Goal: Information Seeking & Learning: Understand process/instructions

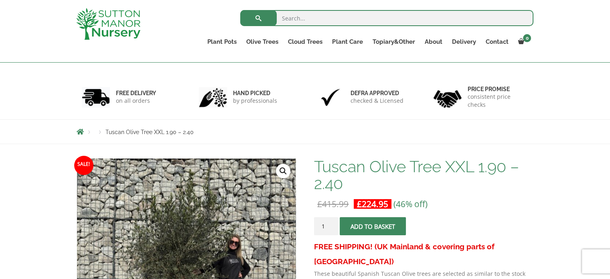
scroll to position [45, 0]
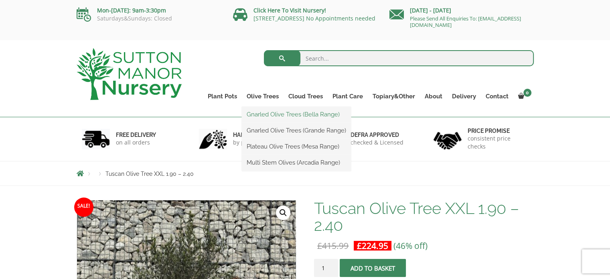
click at [272, 113] on link "Gnarled Olive Trees (Bella Range)" at bounding box center [296, 114] width 109 height 12
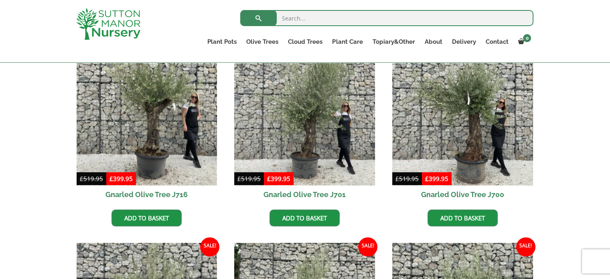
scroll to position [209, 0]
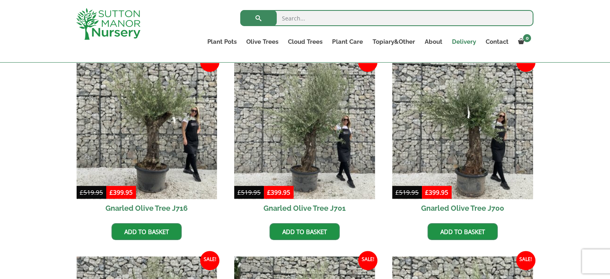
click at [467, 39] on link "Delivery" at bounding box center [464, 41] width 34 height 11
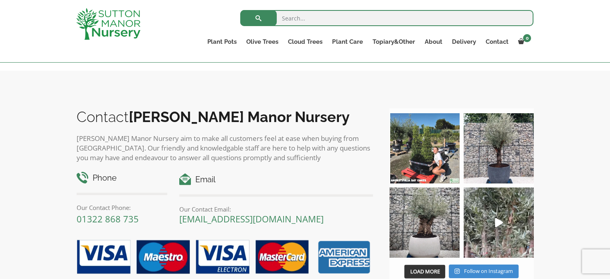
scroll to position [1331, 0]
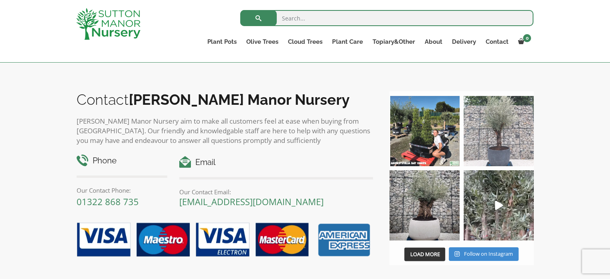
click at [501, 138] on img at bounding box center [499, 131] width 70 height 70
